Goal: Task Accomplishment & Management: Use online tool/utility

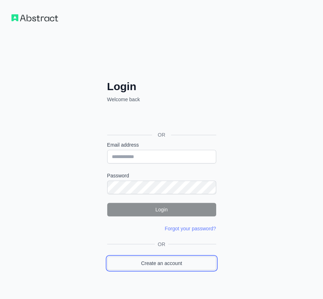
click at [198, 260] on link "Create an account" at bounding box center [161, 264] width 109 height 14
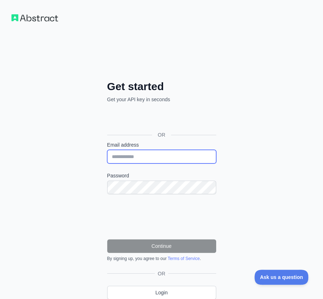
click at [201, 158] on input "Email address" at bounding box center [161, 157] width 109 height 14
paste input "**********"
type input "**********"
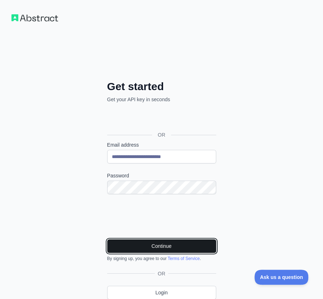
click at [198, 242] on button "Continue" at bounding box center [161, 247] width 109 height 14
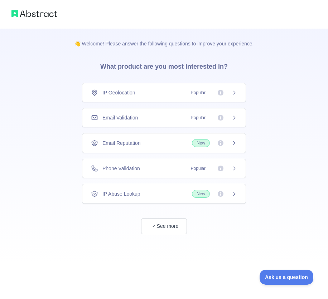
drag, startPoint x: 150, startPoint y: 112, endPoint x: 173, endPoint y: 126, distance: 26.5
click at [150, 112] on div "Email Validation Popular" at bounding box center [164, 117] width 164 height 19
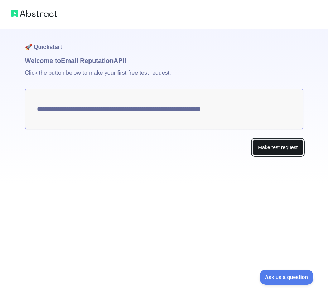
click at [272, 145] on button "Make test request" at bounding box center [277, 148] width 50 height 16
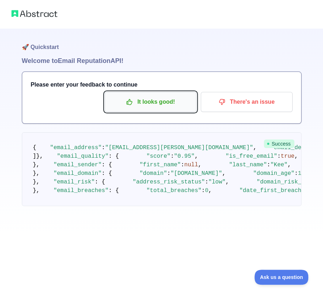
click at [150, 105] on p "It looks good!" at bounding box center [150, 102] width 81 height 12
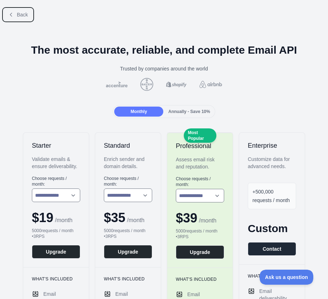
click at [11, 18] on button "Back" at bounding box center [18, 15] width 29 height 12
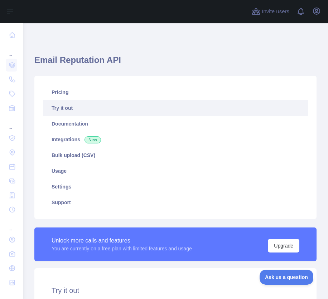
scroll to position [143, 0]
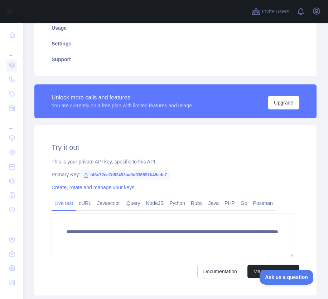
click at [138, 178] on span "bf8c72ce7d82493aa3d936591b45cdc7" at bounding box center [125, 175] width 90 height 11
click at [140, 176] on span "bf8c72ce7d82493aa3d936591b45cdc7" at bounding box center [125, 175] width 90 height 11
copy span "bf8c72ce7d82493aa3d936591b45cdc7"
